Goal: Task Accomplishment & Management: Manage account settings

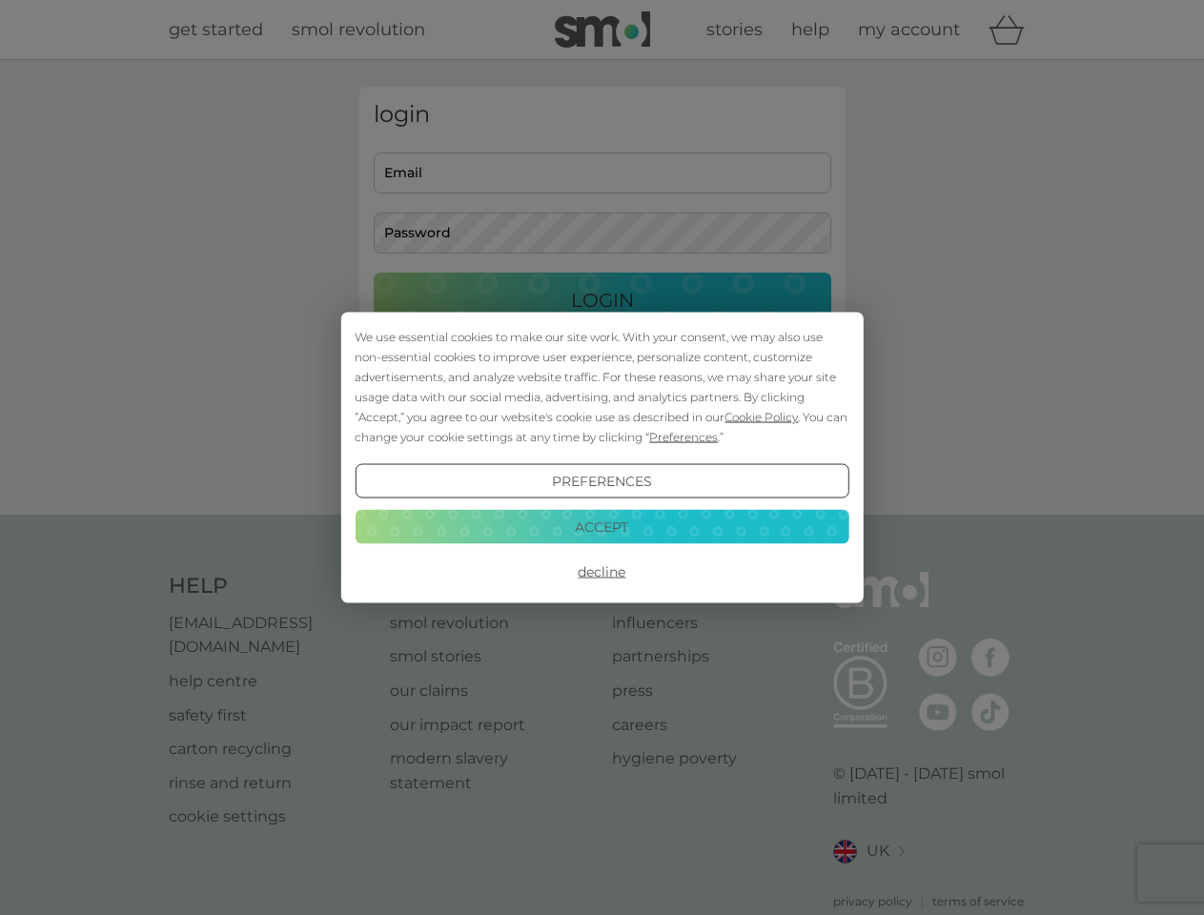
click at [762, 417] on span "Cookie Policy" at bounding box center [760, 417] width 73 height 14
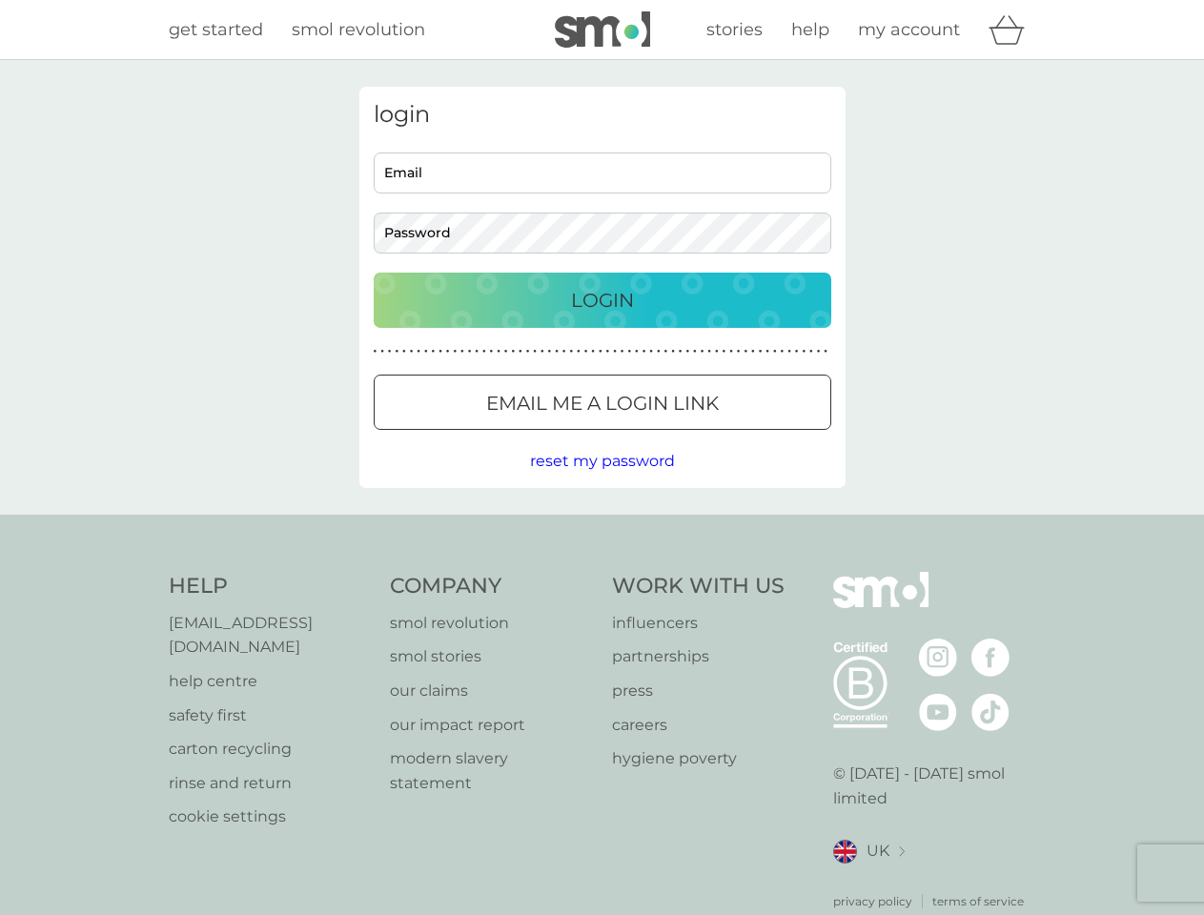
click at [681, 437] on div "login Email Password Login ● ● ● ● ● ● ● ● ● ● ● ● ● ● ● ● ● ● ● ● ● ● ● ● ● ● …" at bounding box center [602, 287] width 486 height 401
click at [601, 481] on div "login Email Password Login ● ● ● ● ● ● ● ● ● ● ● ● ● ● ● ● ● ● ● ● ● ● ● ● ● ● …" at bounding box center [602, 287] width 486 height 401
click at [601, 572] on div "Help [EMAIL_ADDRESS][DOMAIN_NAME] help centre safety first carton recycling rin…" at bounding box center [602, 741] width 867 height 338
click at [601, 526] on div "Help [EMAIL_ADDRESS][DOMAIN_NAME] help centre safety first carton recycling rin…" at bounding box center [602, 741] width 1204 height 453
